Goal: Task Accomplishment & Management: Complete application form

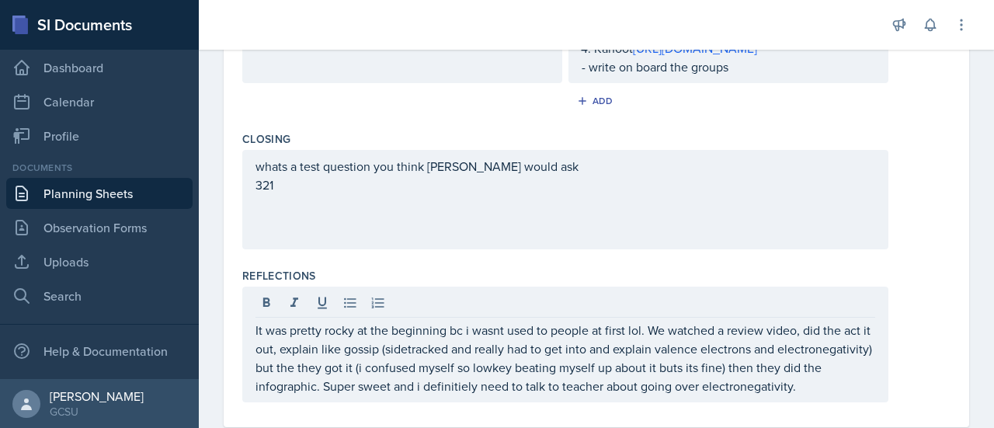
scroll to position [798, 0]
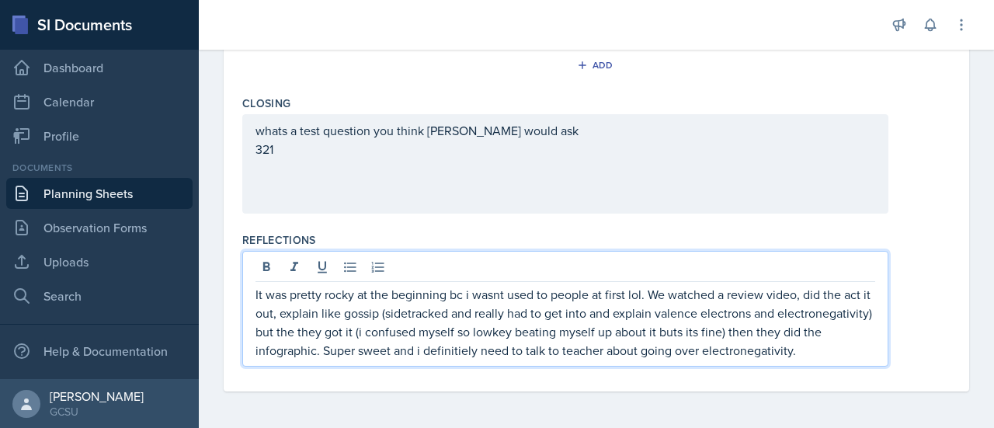
click at [716, 359] on p "It was pretty rocky at the beginning bc i wasnt used to people at first lol. We…" at bounding box center [564, 322] width 619 height 75
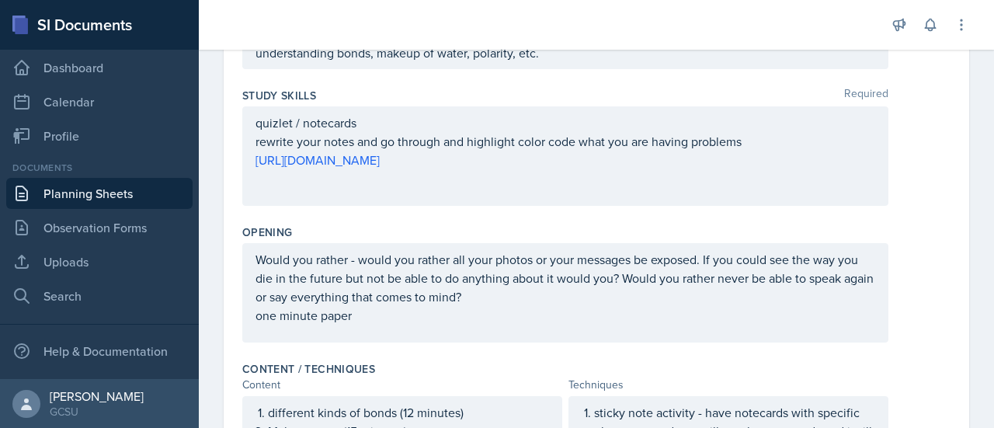
scroll to position [33, 0]
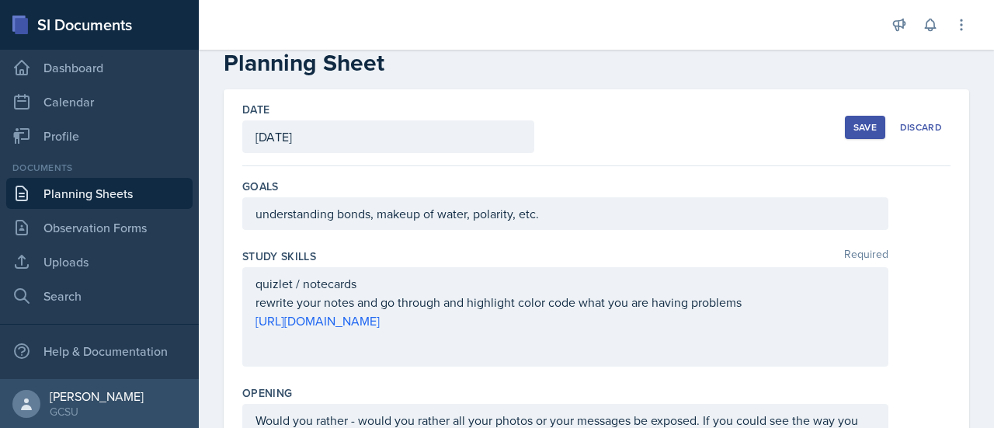
click at [845, 122] on button "Save" at bounding box center [865, 127] width 40 height 23
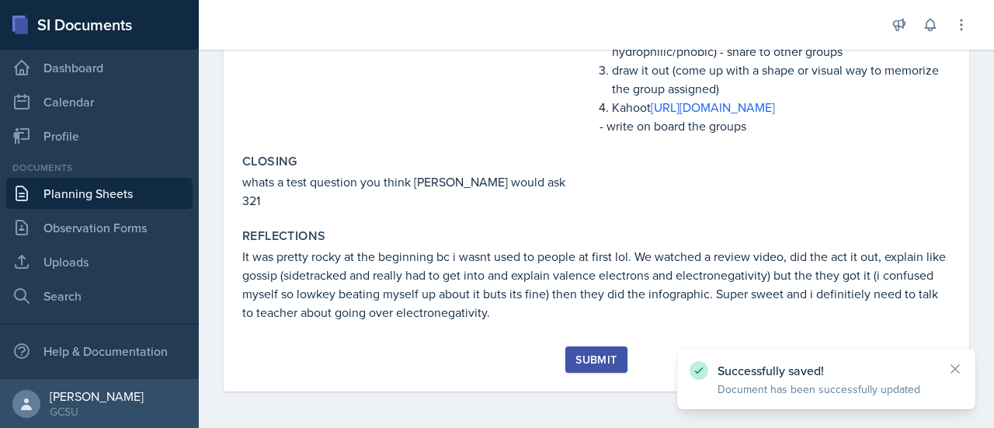
scroll to position [621, 0]
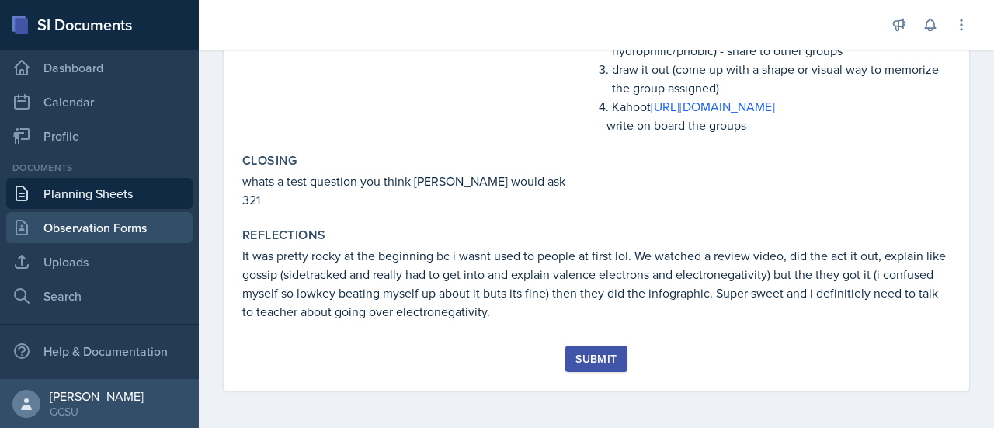
click at [101, 231] on link "Observation Forms" at bounding box center [99, 227] width 186 height 31
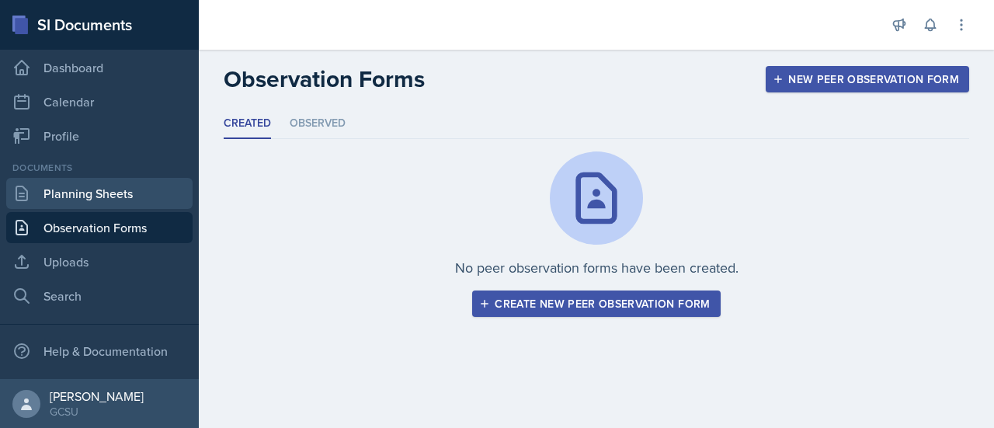
click at [101, 196] on link "Planning Sheets" at bounding box center [99, 193] width 186 height 31
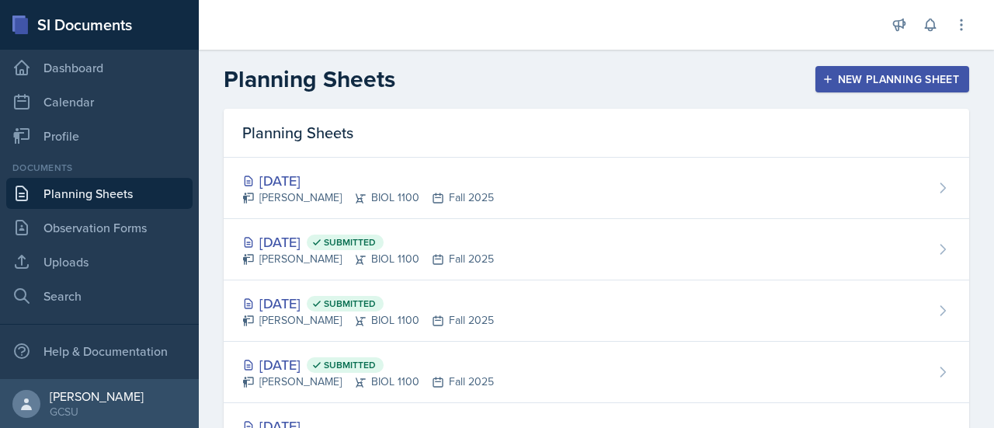
click at [101, 196] on link "Planning Sheets" at bounding box center [99, 193] width 186 height 31
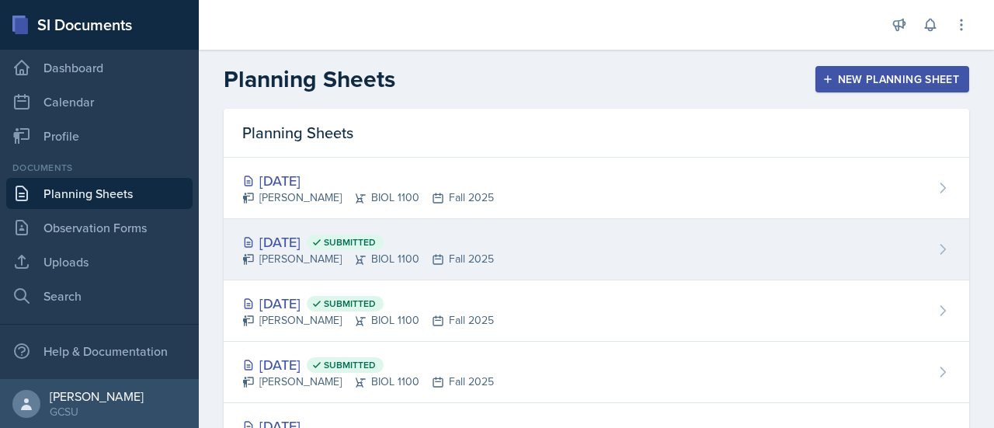
click at [291, 237] on div "[DATE] Submitted" at bounding box center [367, 241] width 251 height 21
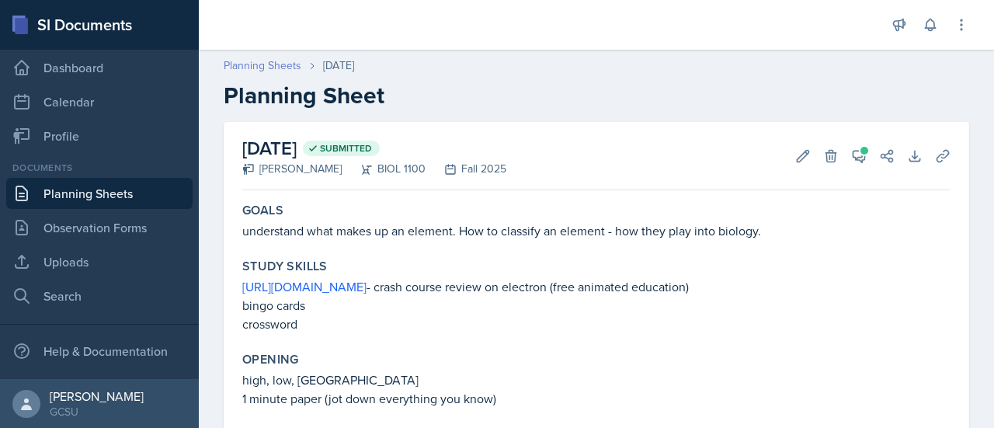
click at [239, 61] on link "Planning Sheets" at bounding box center [263, 65] width 78 height 16
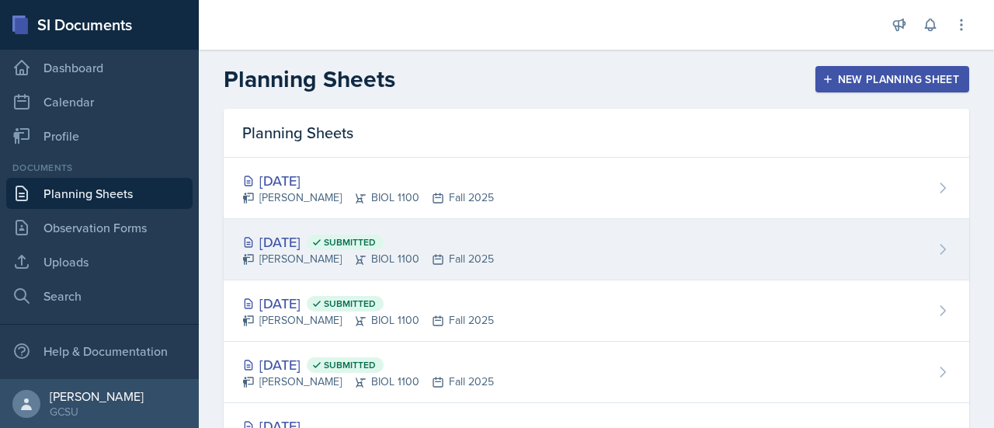
scroll to position [71, 0]
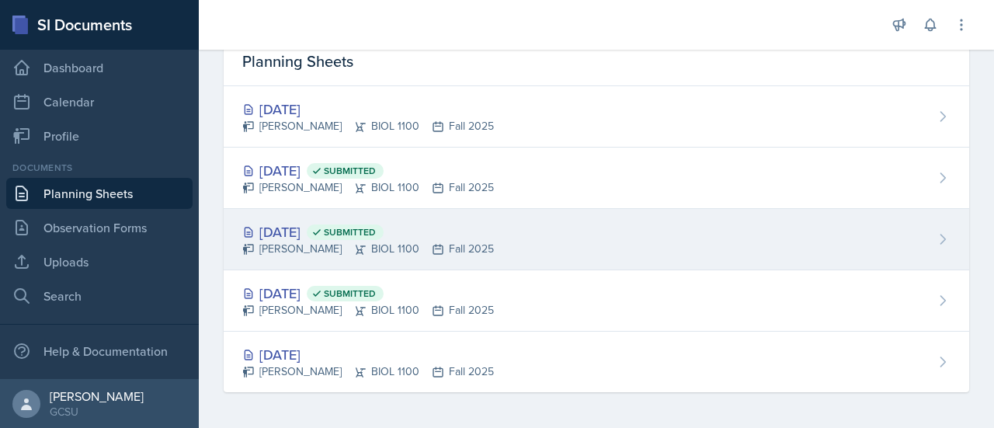
click at [880, 314] on div "[DATE] Submitted [PERSON_NAME] BIOL 1100 Fall 2025" at bounding box center [596, 300] width 745 height 61
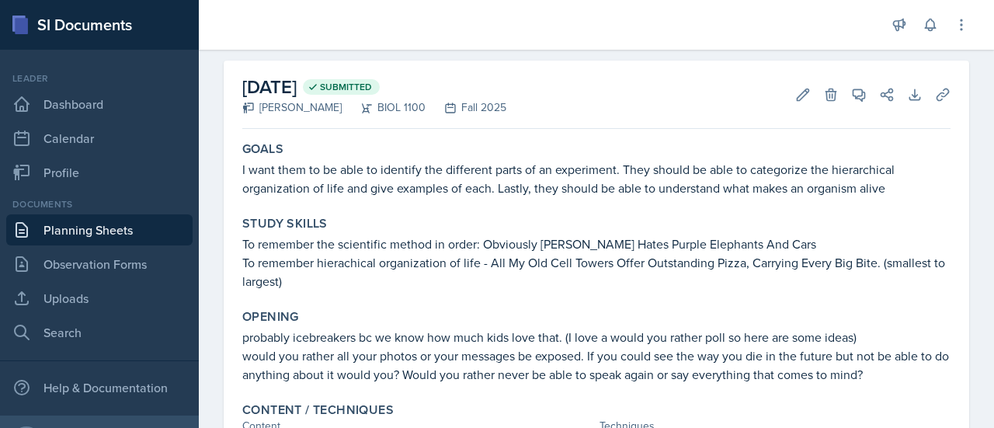
scroll to position [61, 0]
click at [51, 142] on link "Calendar" at bounding box center [99, 138] width 186 height 31
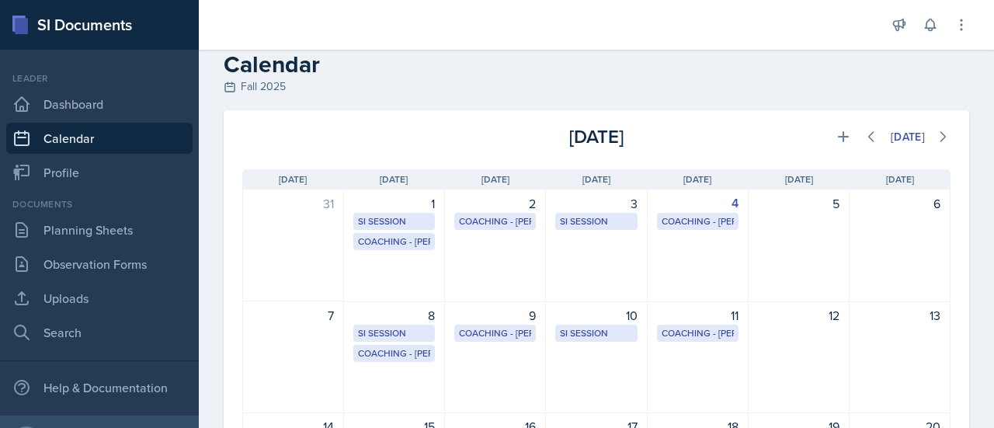
scroll to position [18, 0]
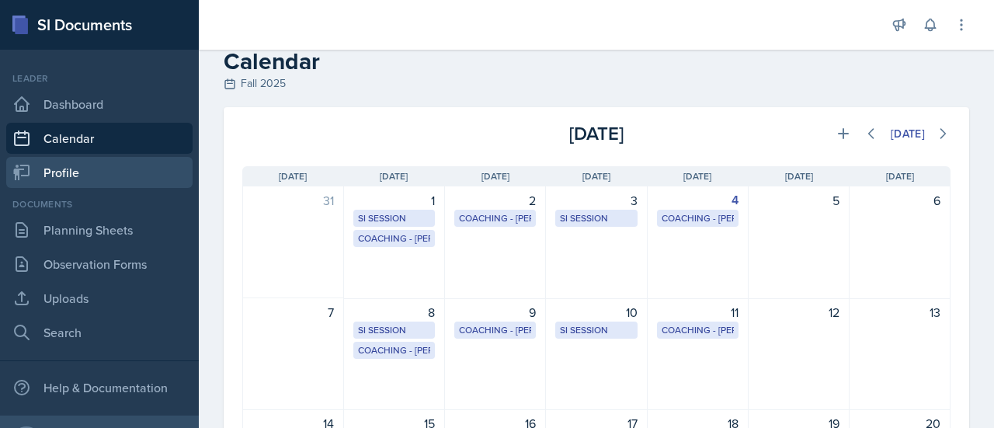
click at [65, 182] on link "Profile" at bounding box center [99, 172] width 186 height 31
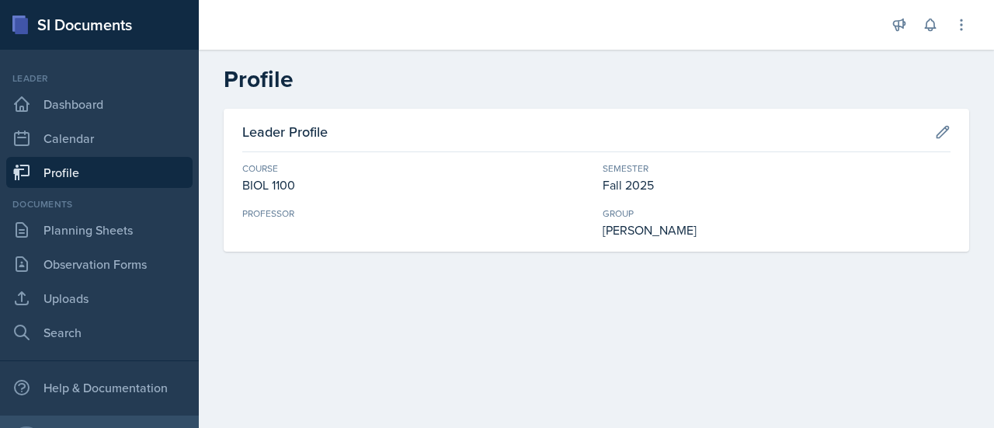
scroll to position [36, 0]
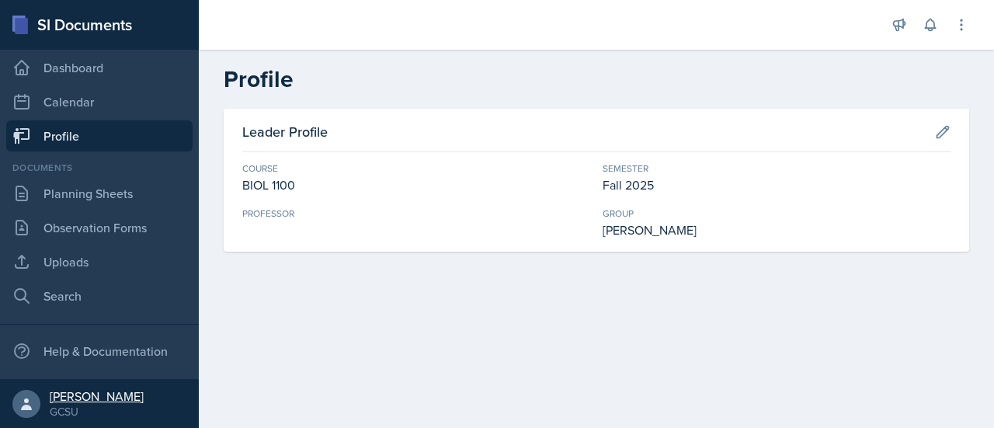
click at [92, 398] on div "[PERSON_NAME]" at bounding box center [97, 396] width 94 height 16
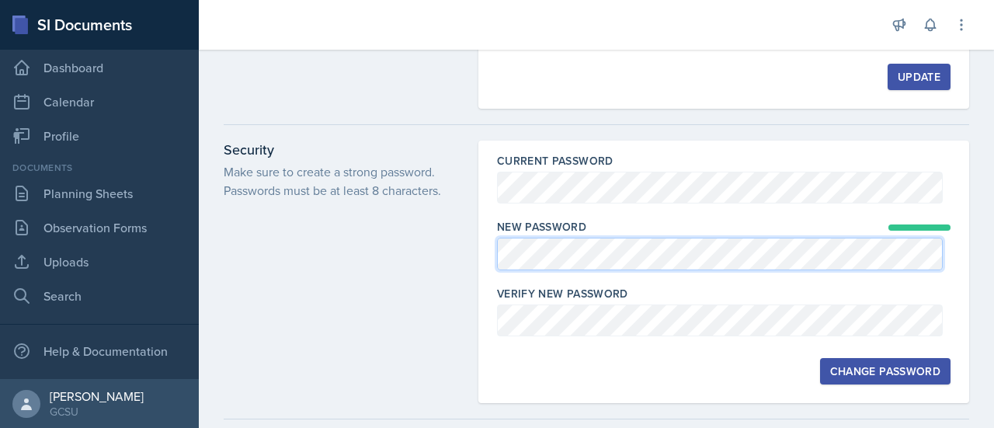
scroll to position [186, 0]
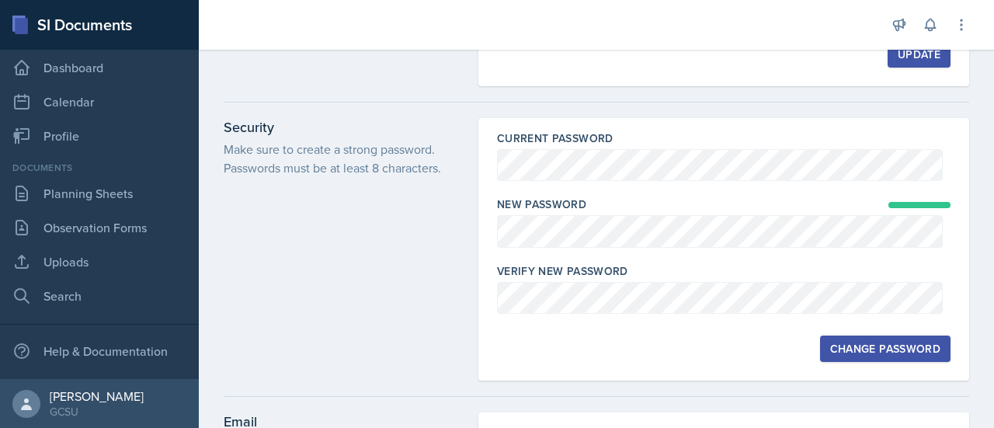
click at [899, 342] on div "Change Password" at bounding box center [885, 348] width 110 height 12
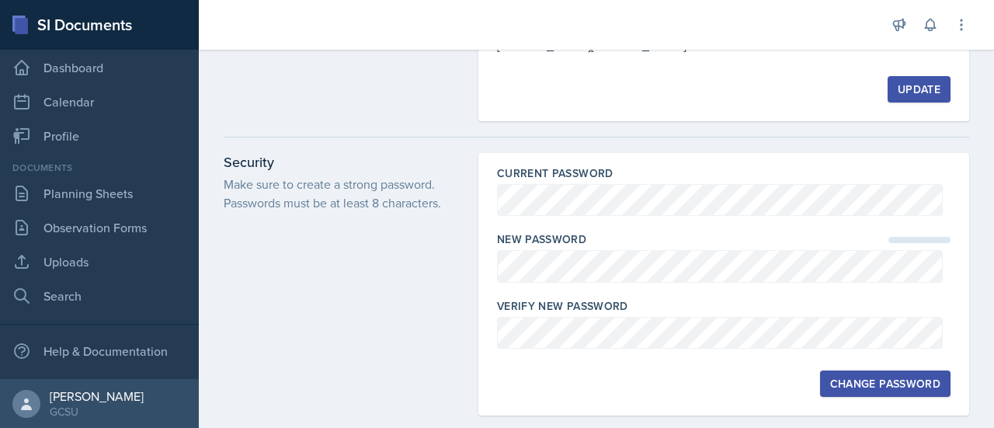
scroll to position [134, 0]
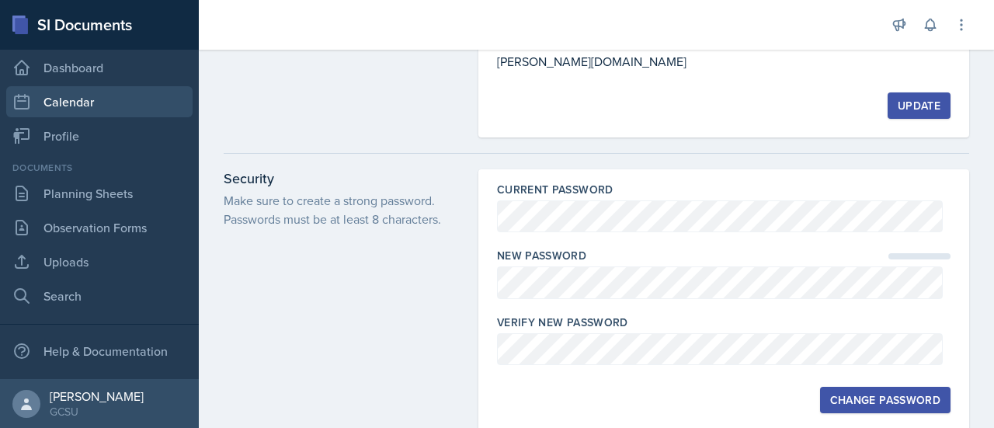
click at [77, 97] on link "Calendar" at bounding box center [99, 101] width 186 height 31
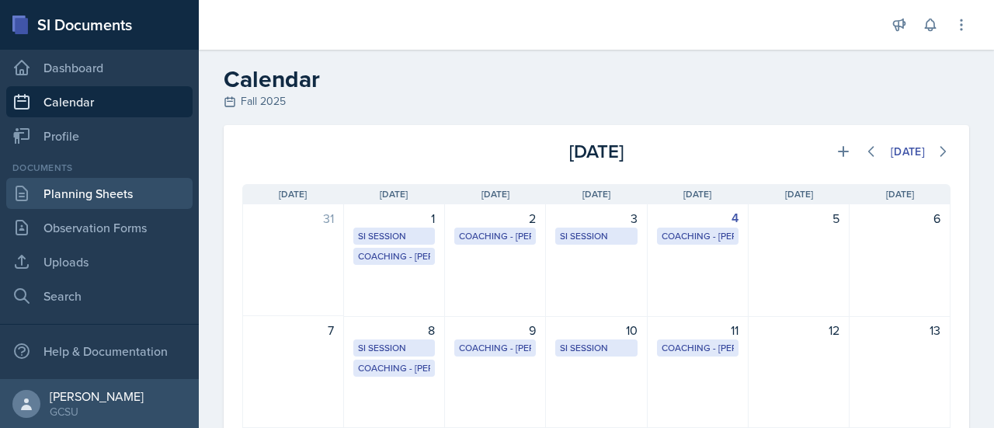
click at [104, 191] on link "Planning Sheets" at bounding box center [99, 193] width 186 height 31
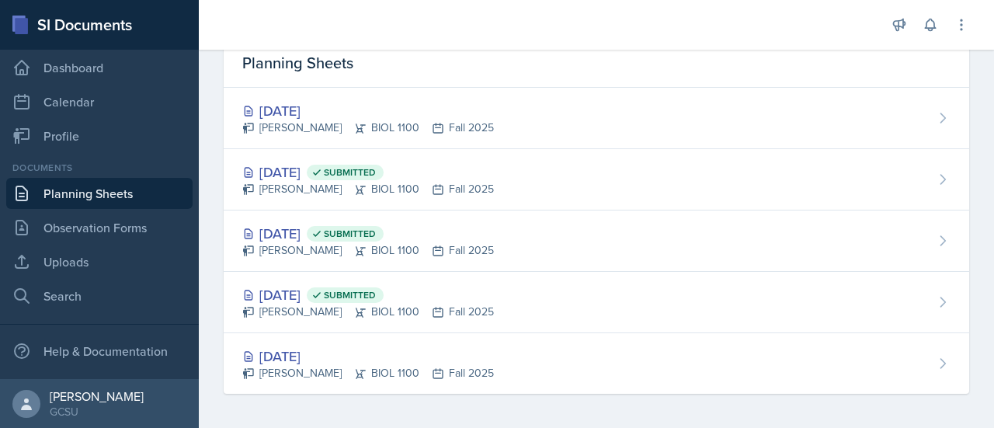
scroll to position [71, 0]
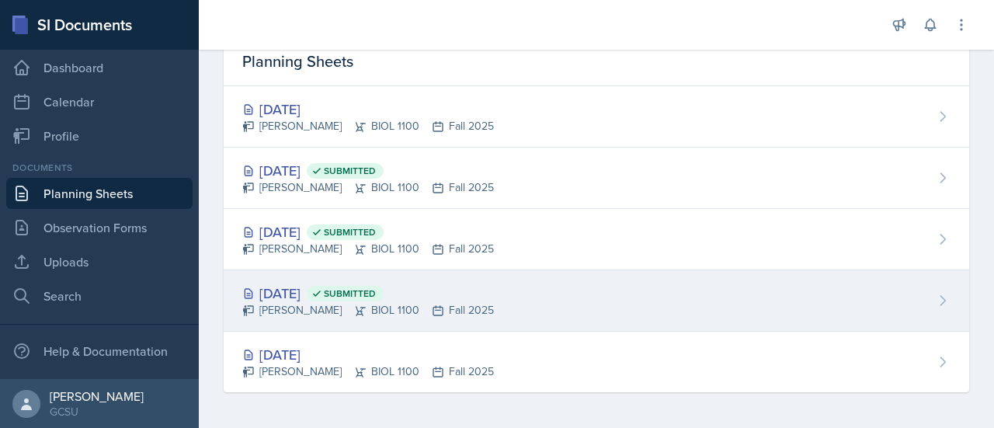
click at [898, 302] on div "[DATE] Submitted [PERSON_NAME] BIOL 1100 Fall 2025" at bounding box center [596, 300] width 745 height 61
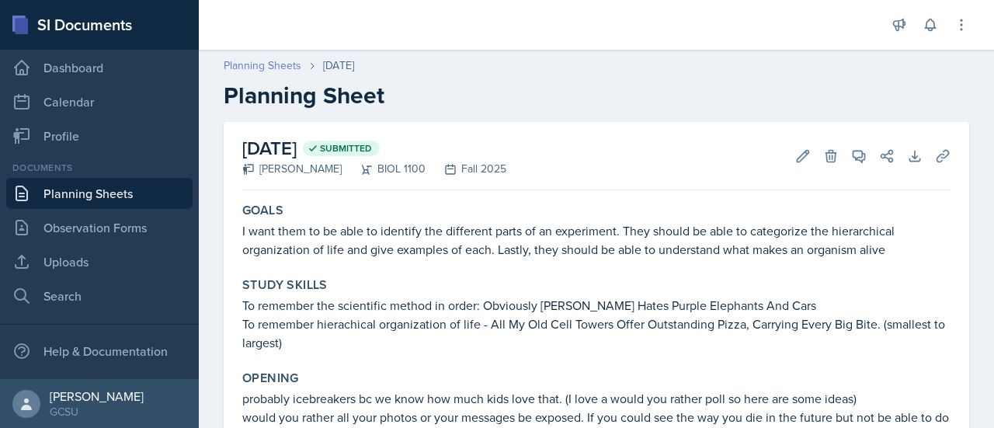
click at [234, 60] on link "Planning Sheets" at bounding box center [263, 65] width 78 height 16
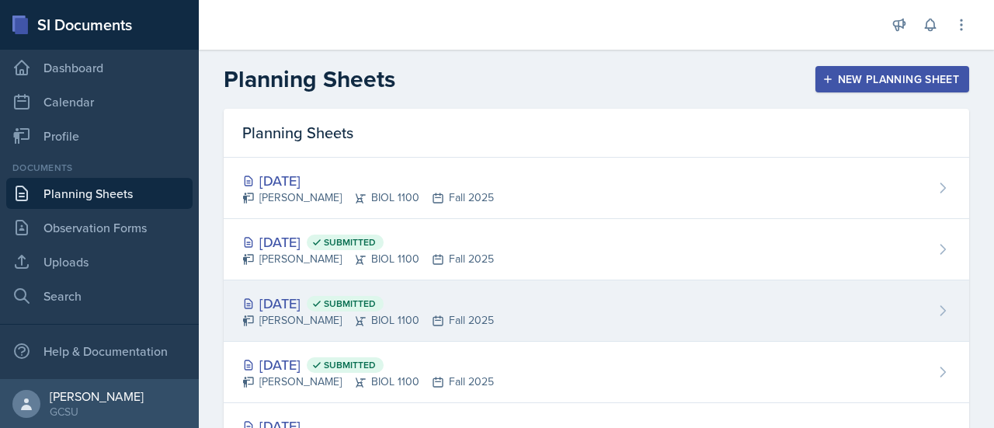
click at [304, 302] on div "[DATE] Submitted" at bounding box center [367, 303] width 251 height 21
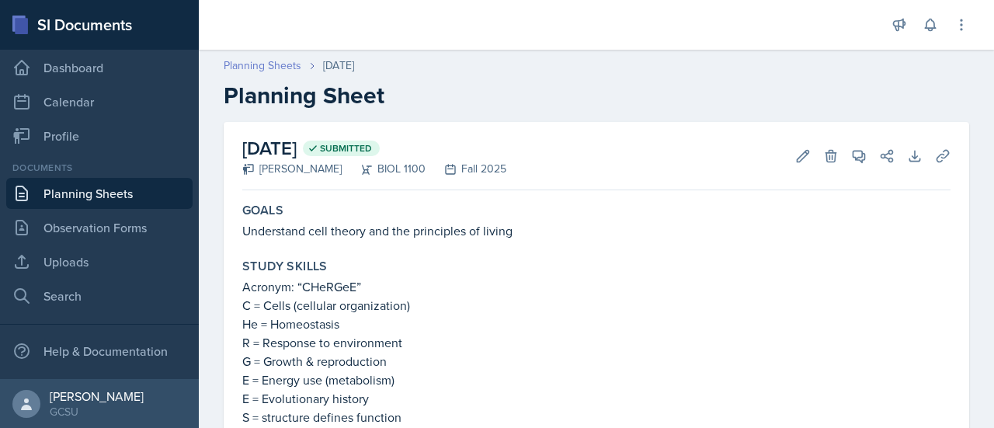
click at [265, 67] on link "Planning Sheets" at bounding box center [263, 65] width 78 height 16
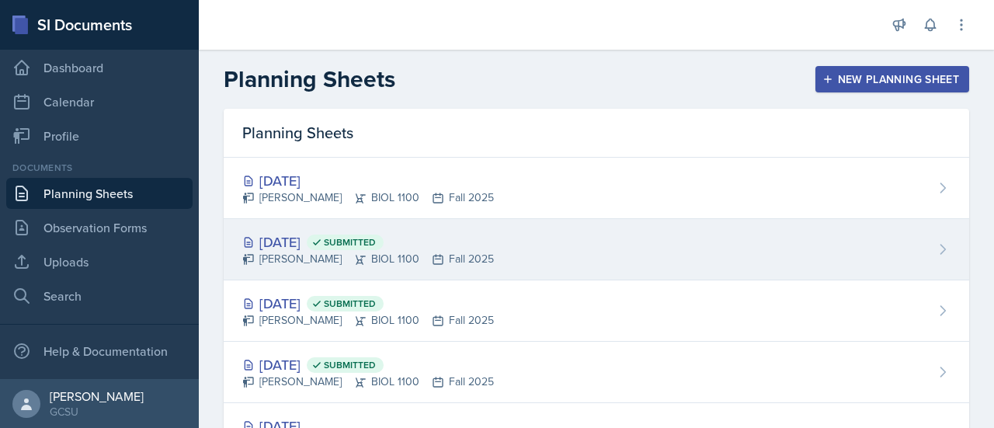
click at [318, 245] on div "[DATE] Submitted" at bounding box center [367, 241] width 251 height 21
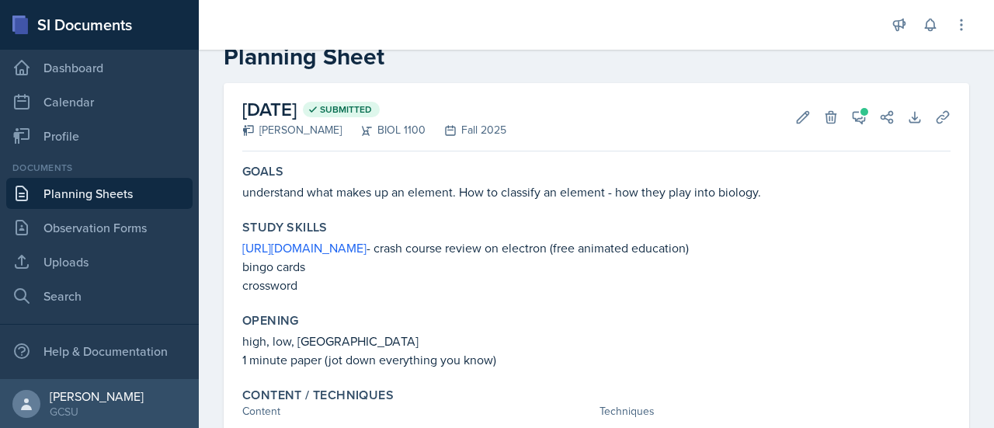
scroll to position [37, 0]
click at [851, 124] on icon at bounding box center [859, 119] width 16 height 16
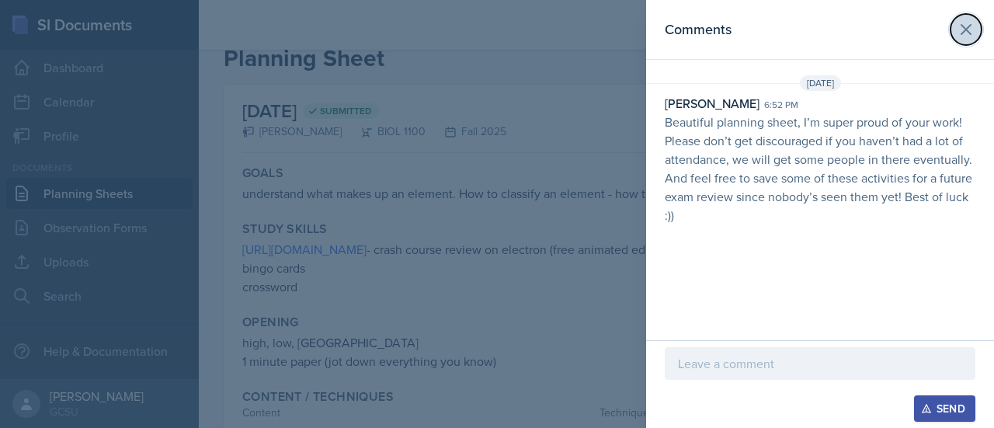
click at [978, 31] on button at bounding box center [965, 29] width 31 height 31
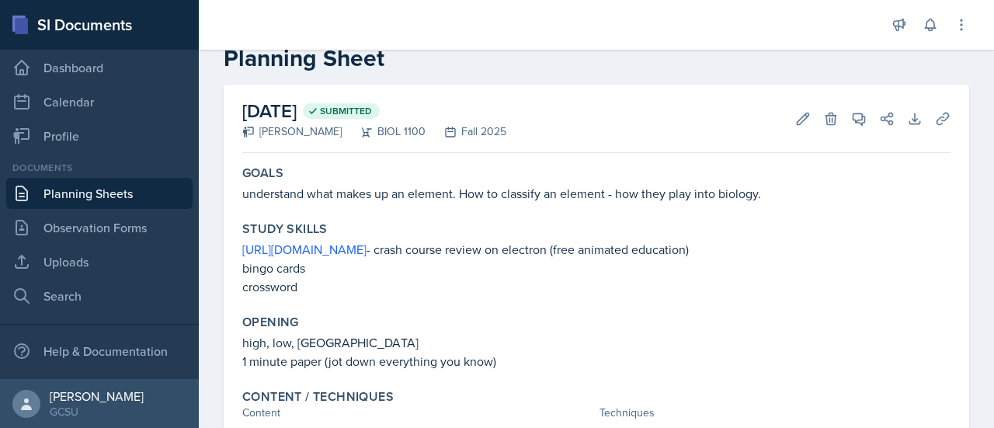
click at [540, 217] on div "Study Skills [URL][DOMAIN_NAME] - crash course review on electron (free animate…" at bounding box center [596, 258] width 720 height 87
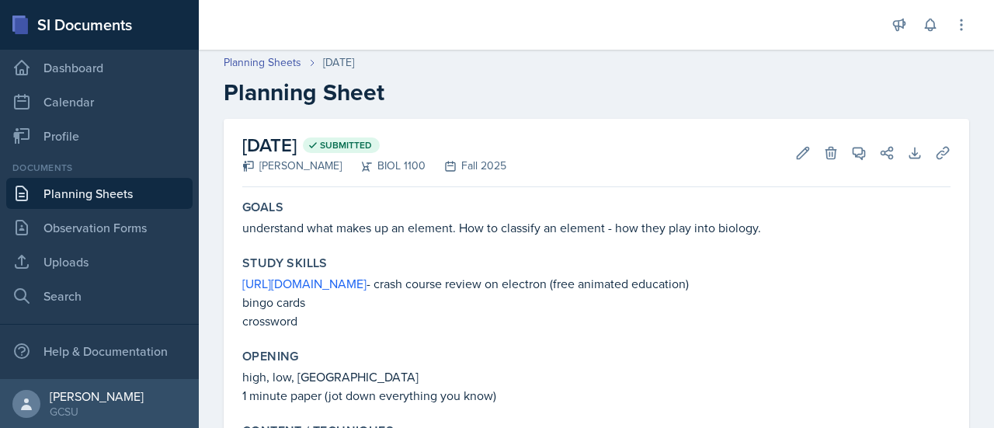
click at [120, 201] on link "Planning Sheets" at bounding box center [99, 193] width 186 height 31
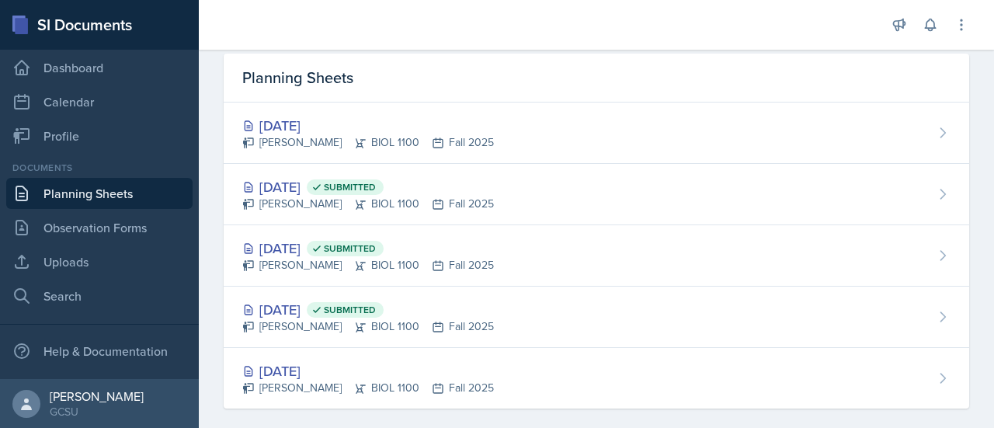
scroll to position [63, 0]
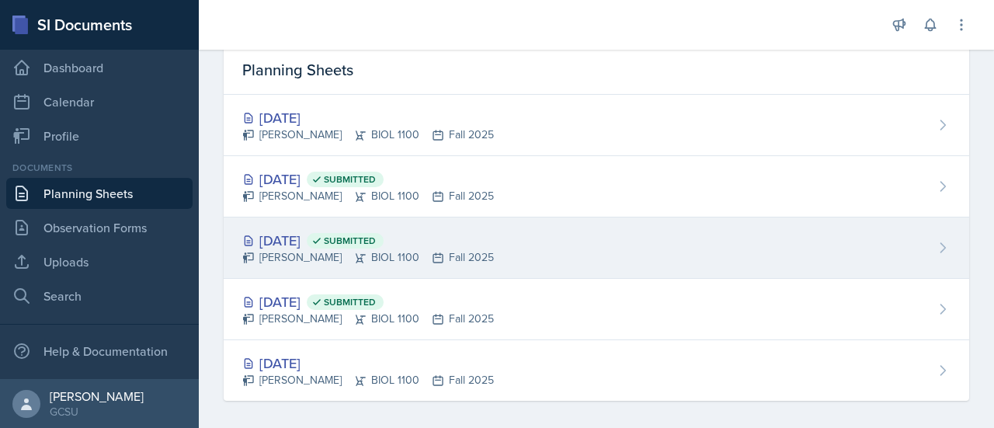
click at [305, 242] on div "[DATE] Submitted" at bounding box center [367, 240] width 251 height 21
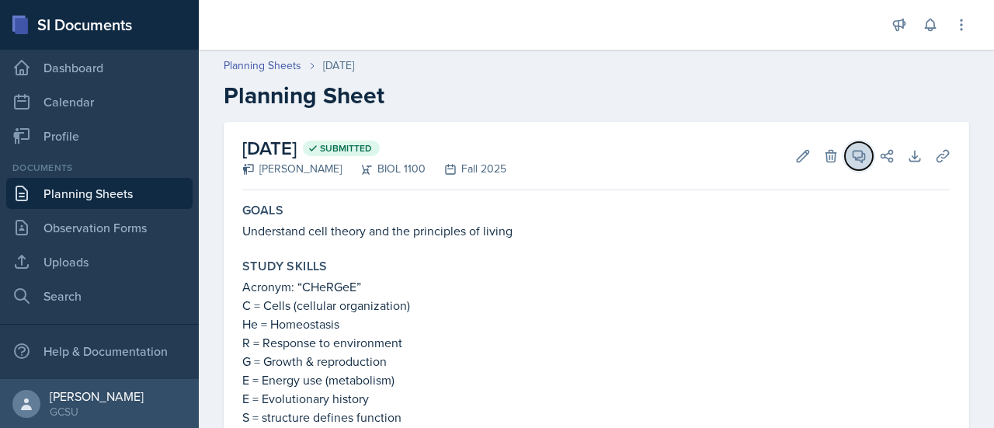
click at [851, 161] on icon at bounding box center [859, 156] width 16 height 16
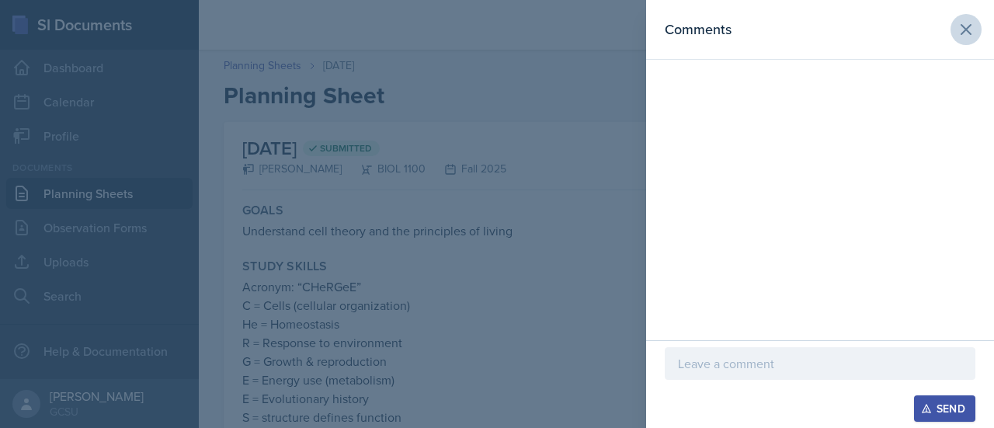
click at [966, 30] on icon at bounding box center [965, 29] width 9 height 9
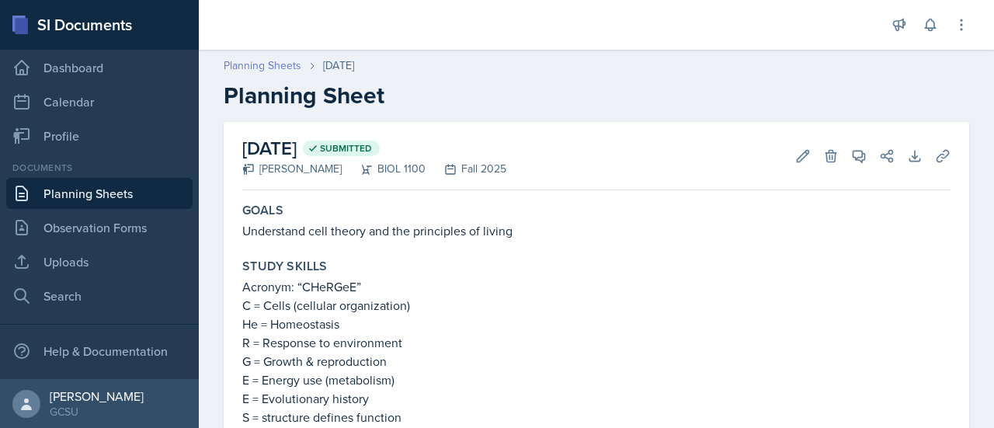
click at [256, 71] on link "Planning Sheets" at bounding box center [263, 65] width 78 height 16
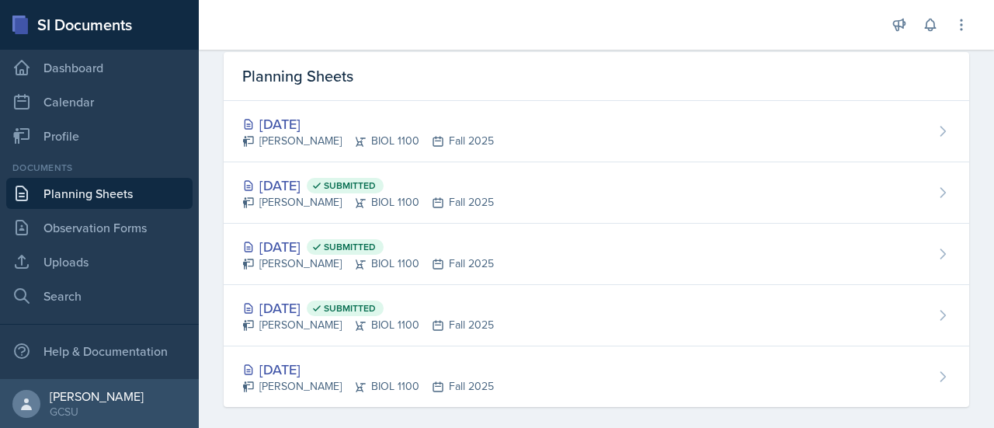
scroll to position [71, 0]
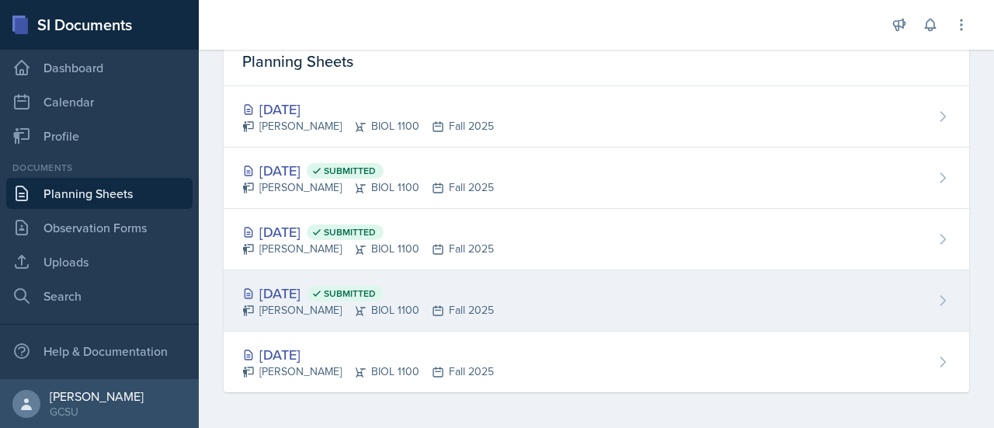
click at [304, 292] on div "[DATE] Submitted" at bounding box center [367, 293] width 251 height 21
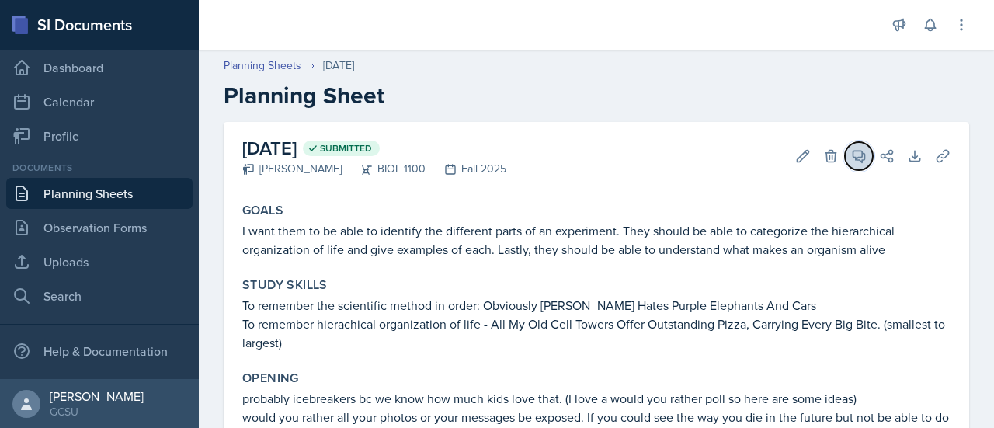
click at [851, 162] on icon at bounding box center [859, 156] width 16 height 16
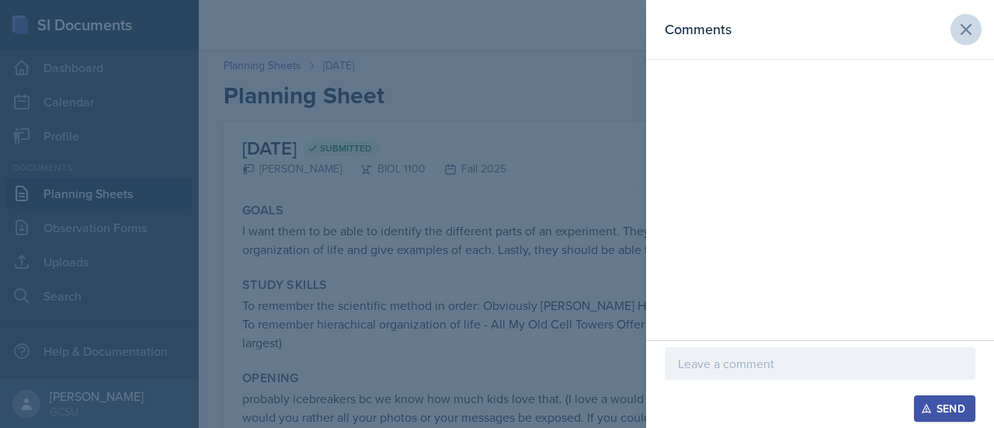
click at [966, 30] on icon at bounding box center [965, 29] width 9 height 9
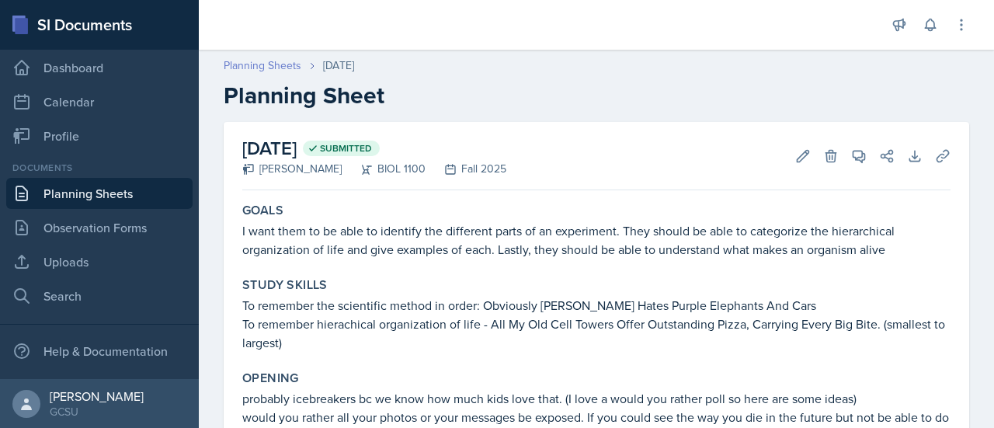
click at [273, 67] on link "Planning Sheets" at bounding box center [263, 65] width 78 height 16
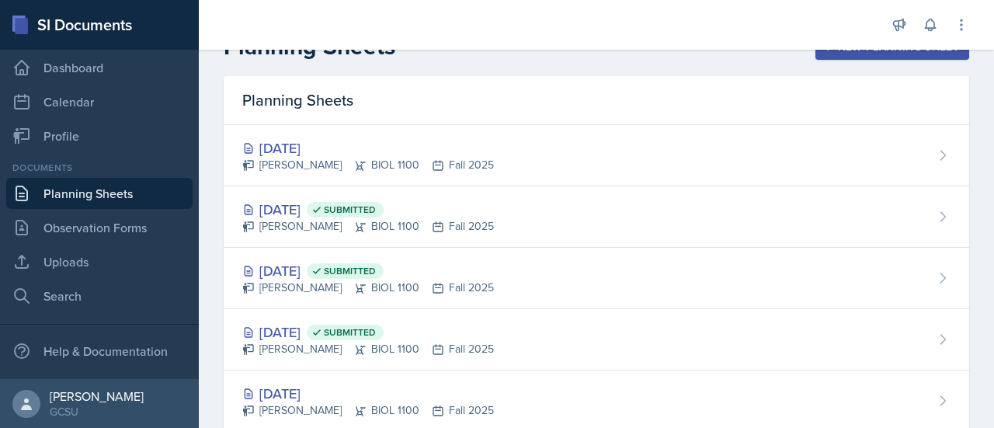
scroll to position [33, 0]
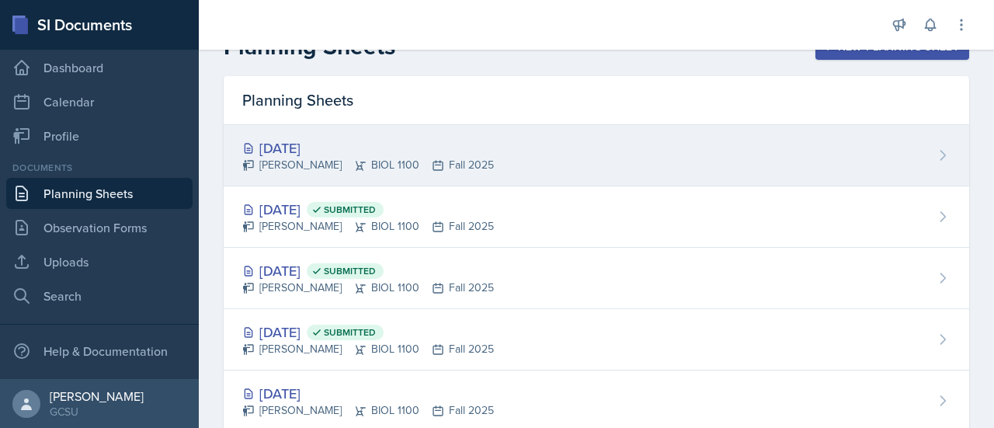
click at [321, 135] on div "[DATE] [PERSON_NAME] BIOL 1100 Fall 2025" at bounding box center [596, 155] width 745 height 61
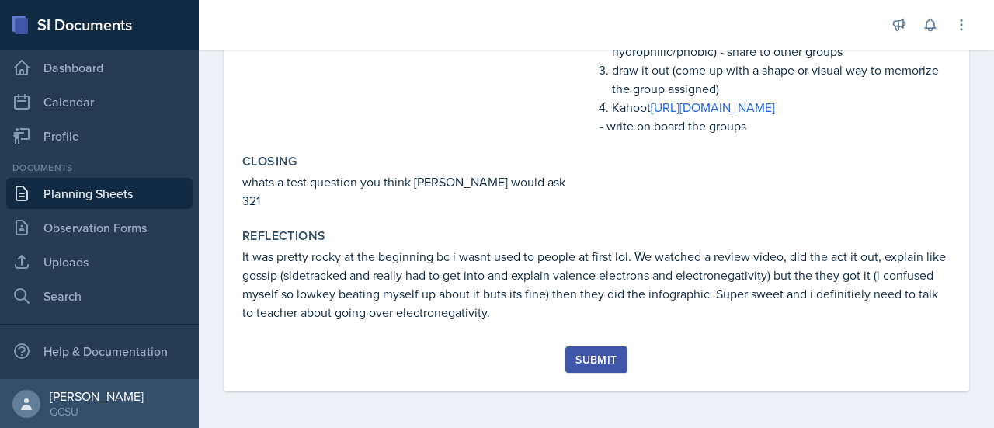
scroll to position [621, 0]
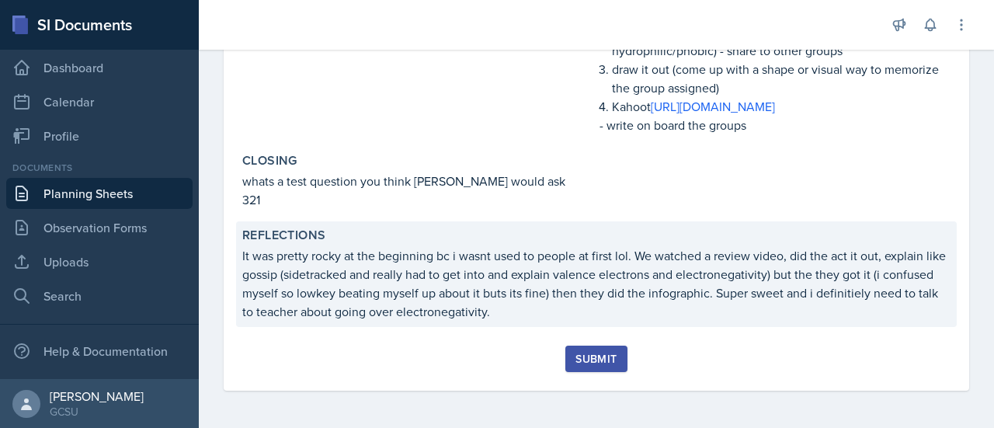
click at [568, 310] on p "It was pretty rocky at the beginning bc i wasnt used to people at first lol. We…" at bounding box center [596, 283] width 708 height 75
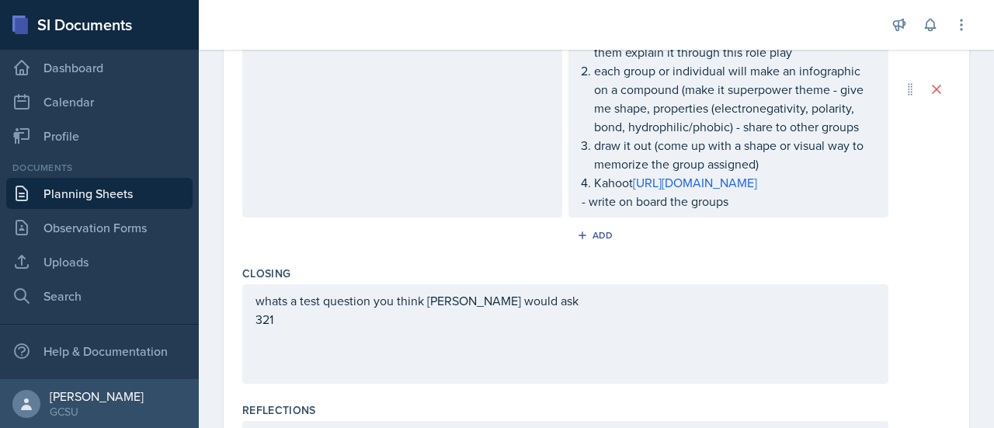
scroll to position [824, 0]
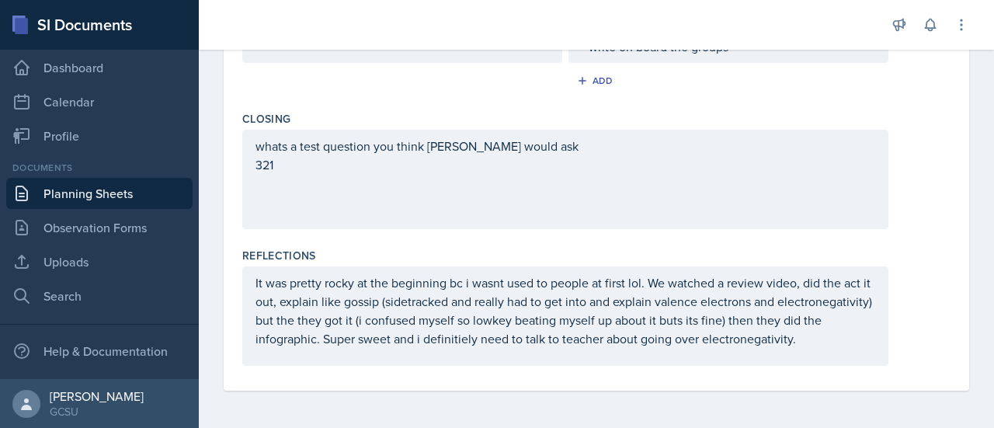
click at [850, 346] on p "It was pretty rocky at the beginning bc i wasnt used to people at first lol. We…" at bounding box center [564, 310] width 619 height 75
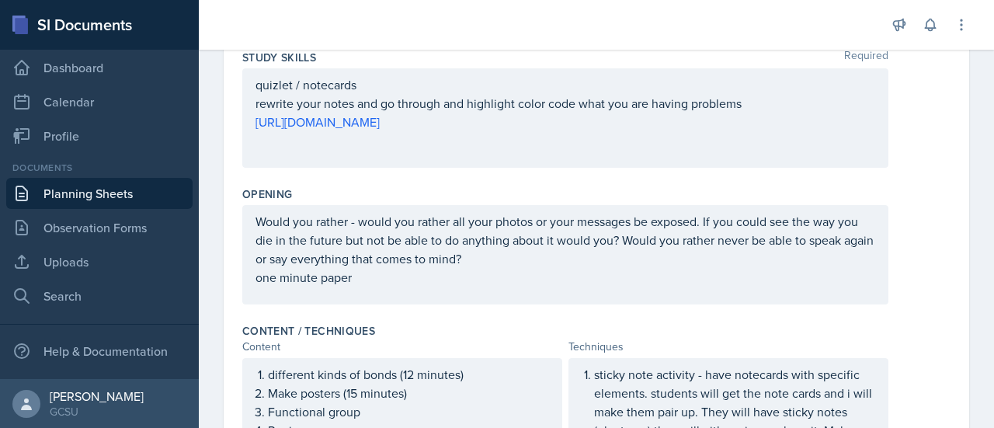
scroll to position [0, 0]
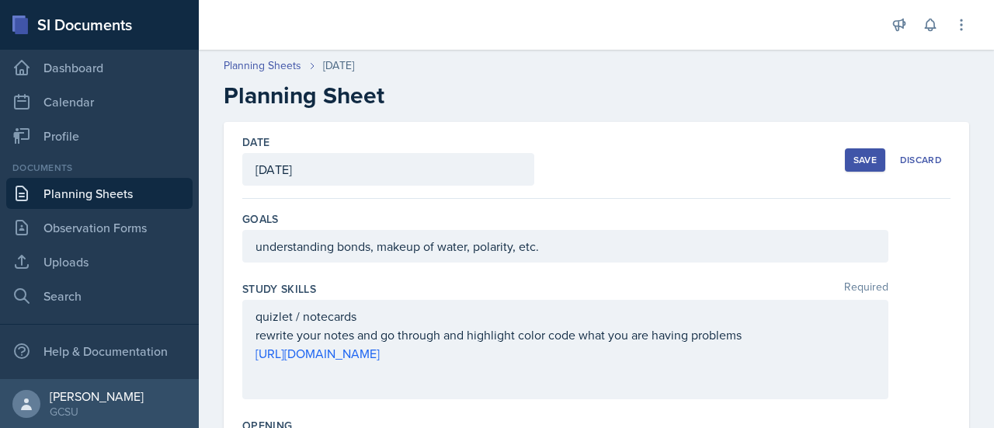
click at [855, 160] on div "Save" at bounding box center [864, 160] width 23 height 12
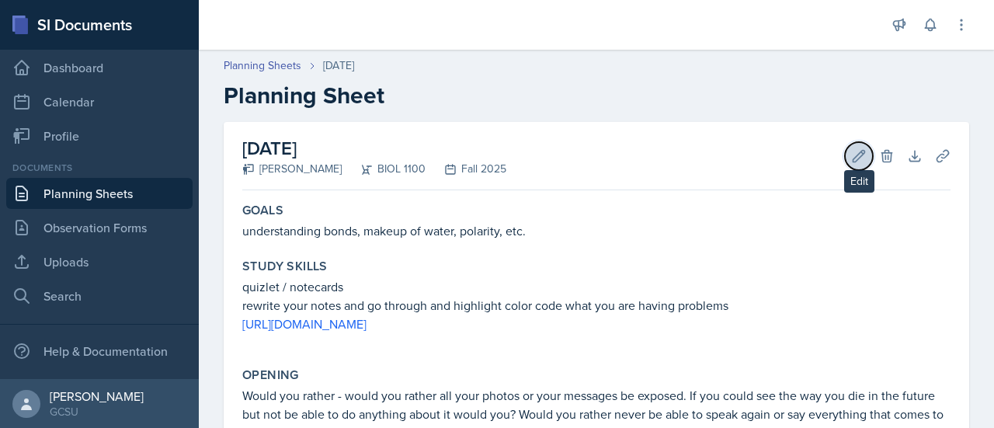
click at [851, 156] on icon at bounding box center [859, 156] width 16 height 16
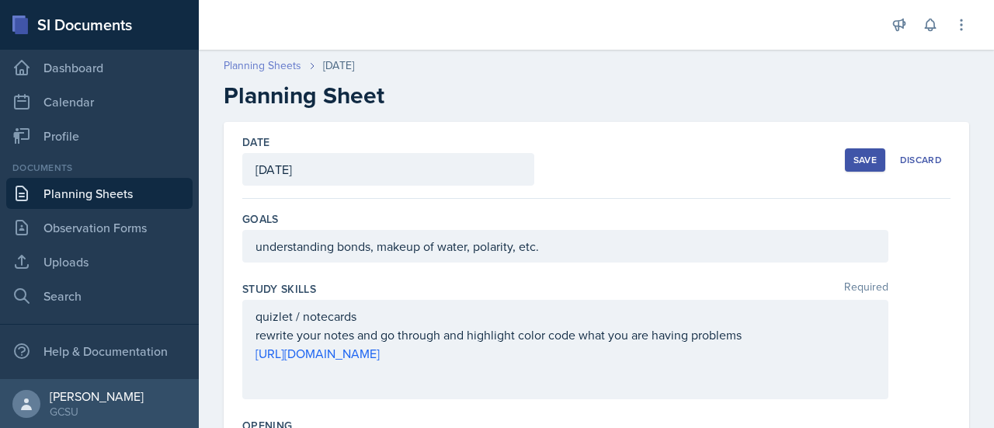
click at [263, 65] on link "Planning Sheets" at bounding box center [263, 65] width 78 height 16
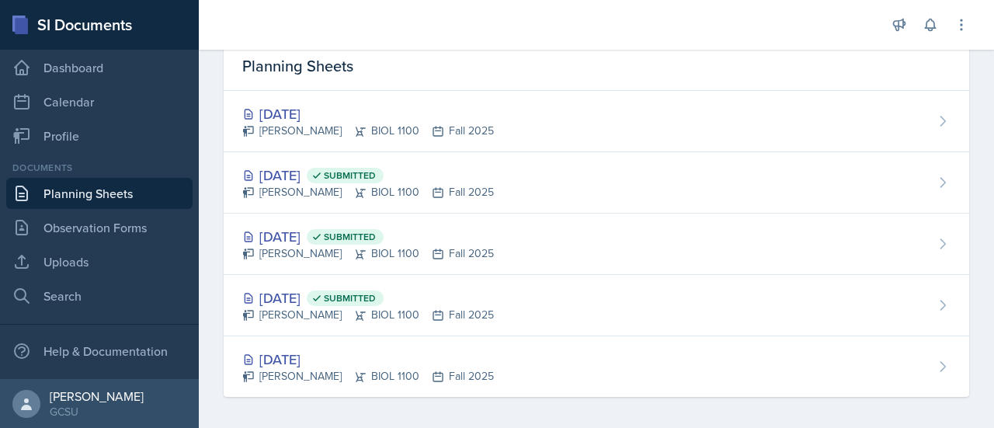
scroll to position [71, 0]
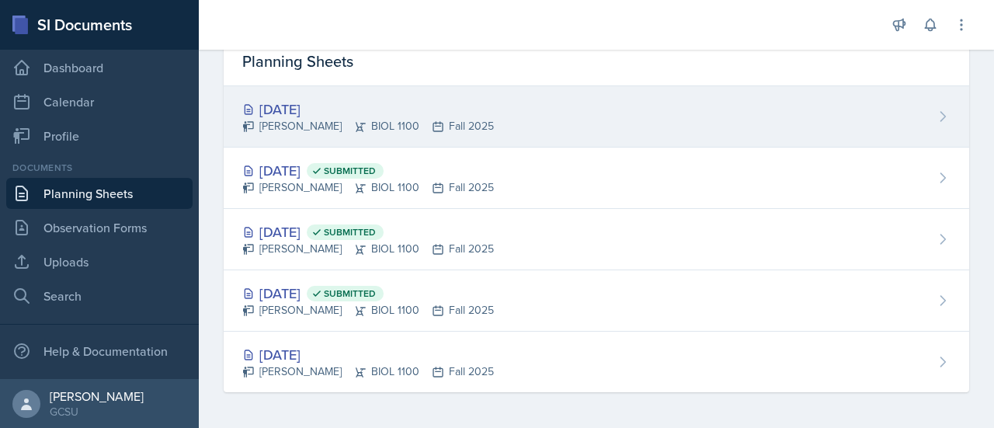
click at [281, 105] on div "[DATE]" at bounding box center [367, 109] width 251 height 21
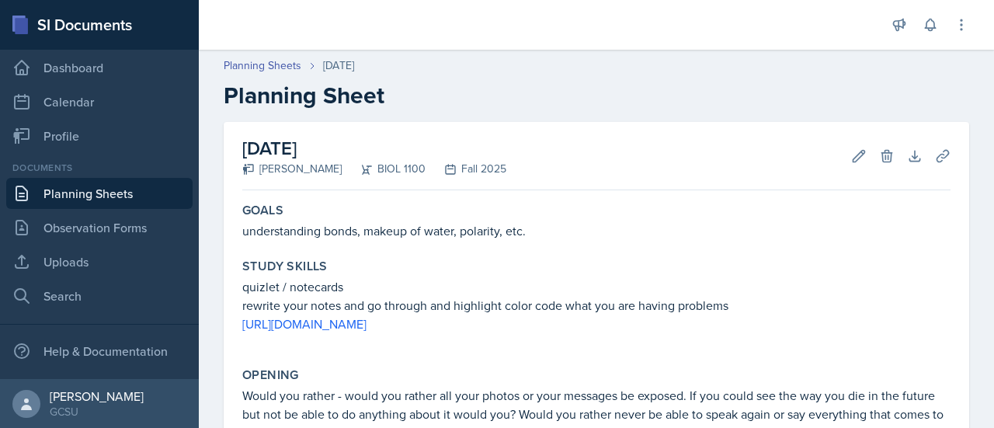
scroll to position [640, 0]
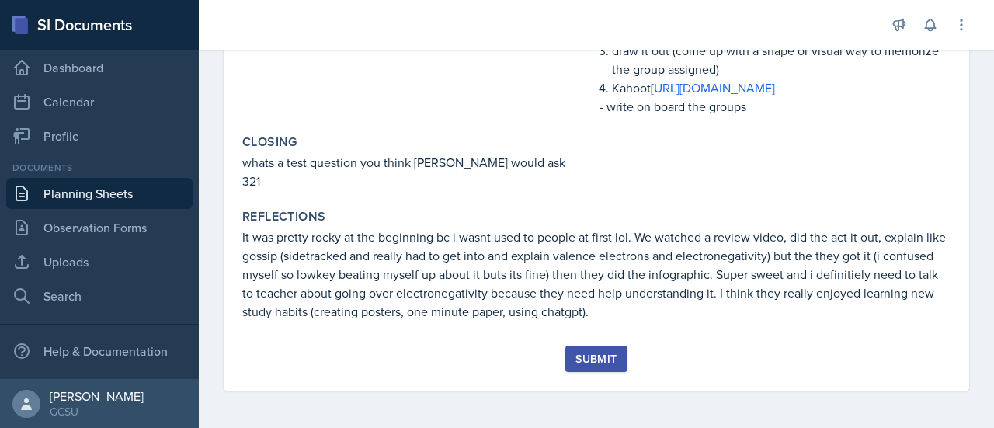
click at [592, 364] on div "Submit" at bounding box center [595, 358] width 41 height 12
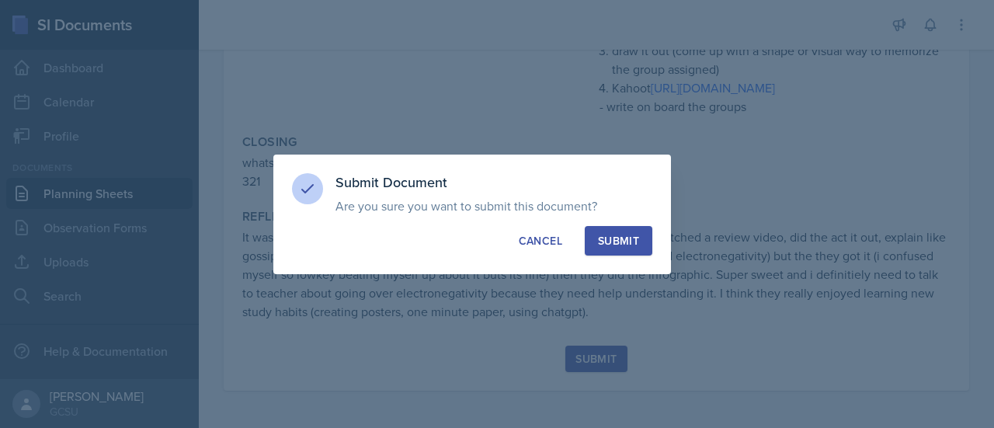
click at [632, 234] on div "Submit" at bounding box center [618, 241] width 41 height 16
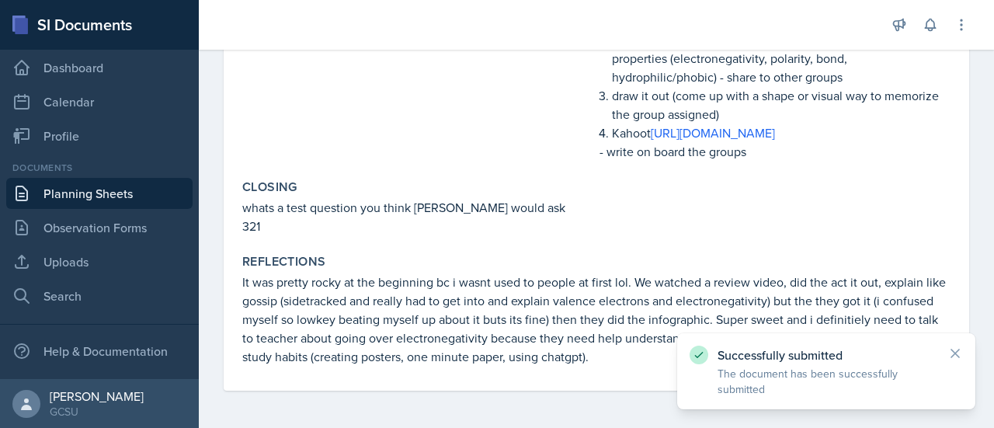
scroll to position [595, 0]
click at [533, 311] on p "It was pretty rocky at the beginning bc i wasnt used to people at first lol. We…" at bounding box center [596, 318] width 708 height 93
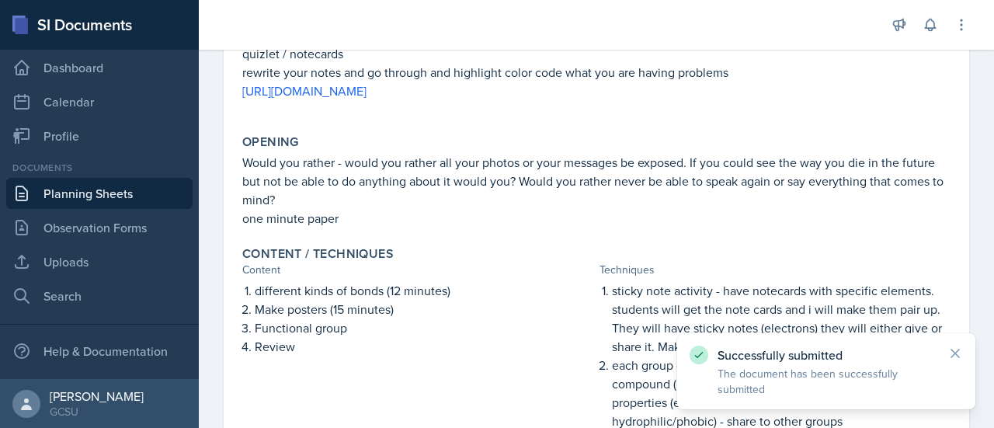
scroll to position [0, 0]
